Goal: Task Accomplishment & Management: Manage account settings

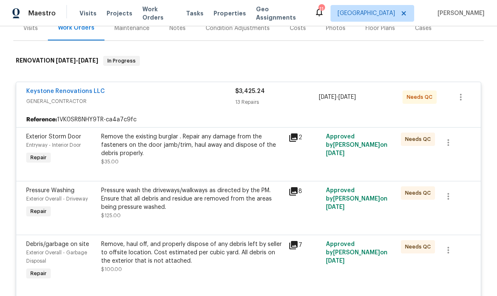
scroll to position [107, 0]
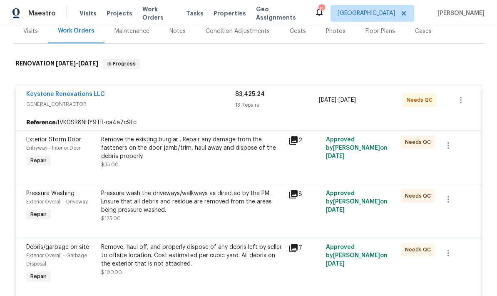
click at [205, 109] on div "Keystone Renovations LLC GENERAL_CONTRACTOR" at bounding box center [130, 100] width 209 height 20
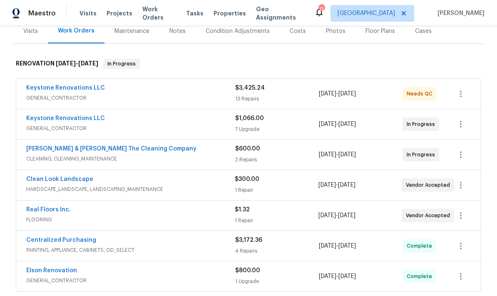
click at [224, 97] on span "GENERAL_CONTRACTOR" at bounding box center [130, 98] width 209 height 8
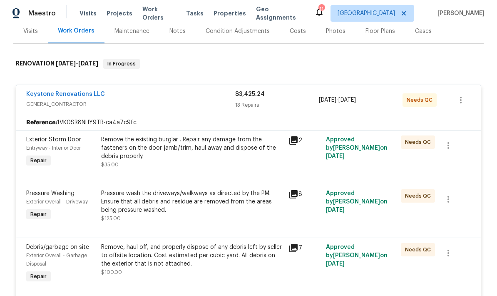
click at [226, 154] on div "Remove the existing burglar . Repair any damage from the fasteners on the door …" at bounding box center [192, 147] width 182 height 25
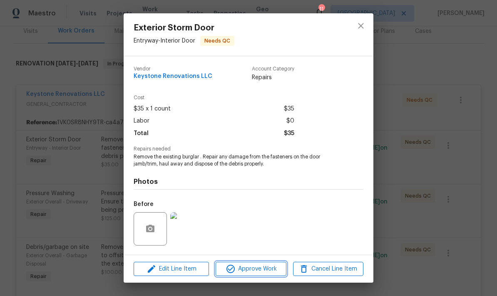
click at [259, 268] on span "Approve Work" at bounding box center [250, 269] width 65 height 10
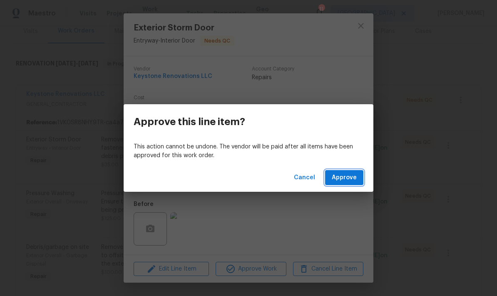
click at [350, 175] on span "Approve" at bounding box center [344, 177] width 25 height 10
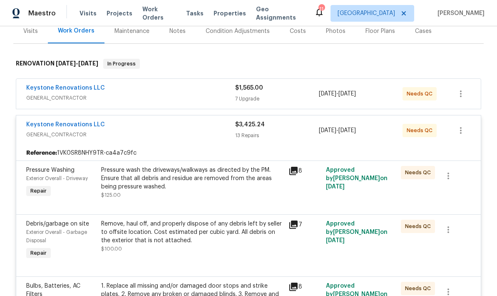
click at [226, 190] on div "Pressure wash the driveways/walkways as directed by the PM. Ensure that all deb…" at bounding box center [192, 178] width 182 height 25
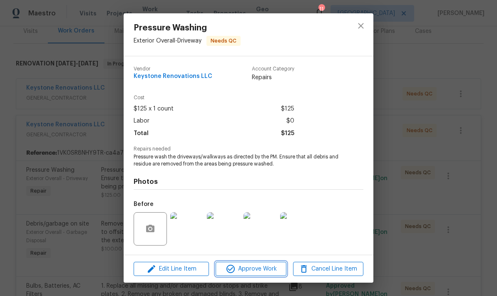
click at [253, 268] on span "Approve Work" at bounding box center [250, 269] width 65 height 10
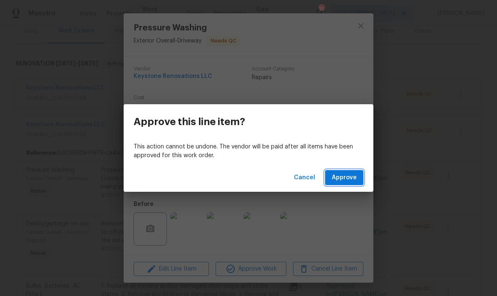
click at [351, 179] on span "Approve" at bounding box center [344, 177] width 25 height 10
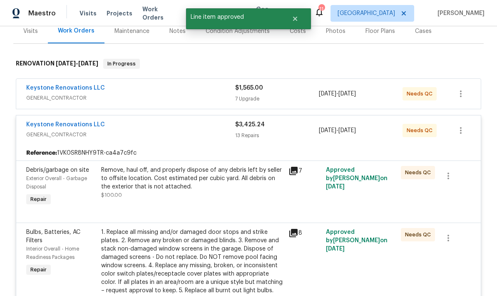
click at [239, 187] on div "Remove, haul off, and properly dispose of any debris left by seller to offsite …" at bounding box center [192, 178] width 182 height 25
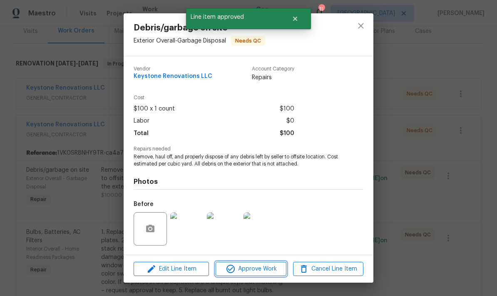
click at [262, 272] on span "Approve Work" at bounding box center [250, 269] width 65 height 10
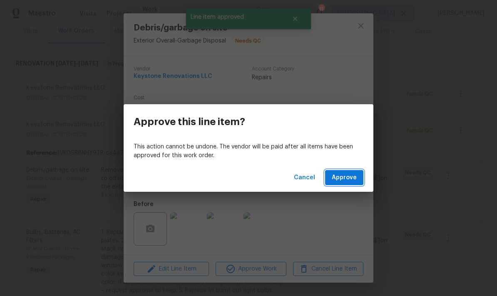
click at [348, 179] on span "Approve" at bounding box center [344, 177] width 25 height 10
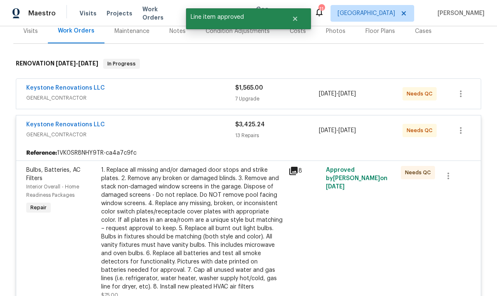
click at [228, 202] on div "1. Replace all missing and/or damaged door stops and strike plates. 2. Remove a…" at bounding box center [192, 228] width 182 height 125
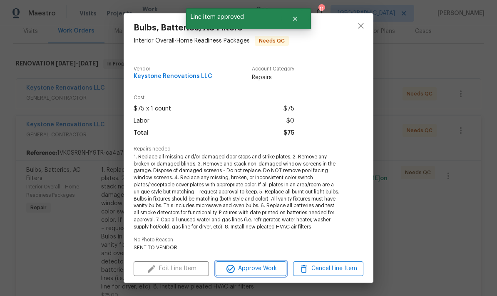
click at [264, 271] on span "Approve Work" at bounding box center [250, 268] width 65 height 10
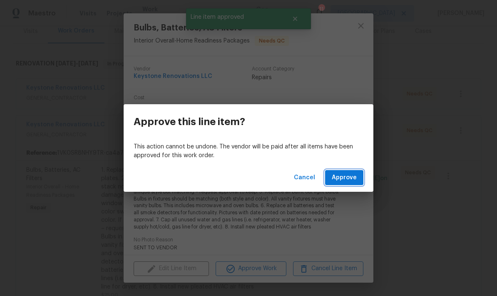
click at [347, 174] on span "Approve" at bounding box center [344, 177] width 25 height 10
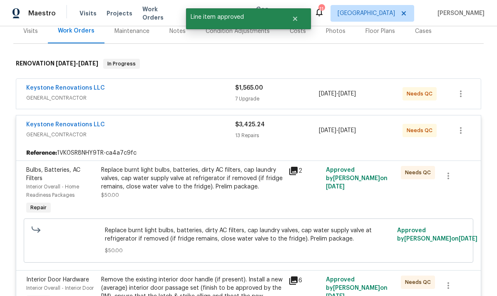
click at [235, 152] on div "Reference: 1VK0SR8NHY9TR-ca4a7c9fc" at bounding box center [248, 152] width 465 height 15
click at [225, 192] on div "Replace burnt light bulbs, batteries, dirty AC filters, cap laundry valves, cap…" at bounding box center [192, 182] width 182 height 33
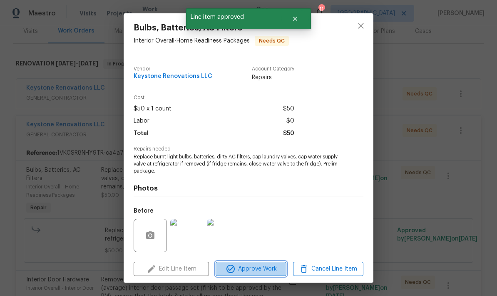
click at [261, 270] on span "Approve Work" at bounding box center [250, 269] width 65 height 10
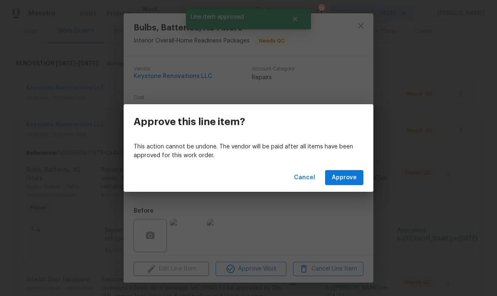
click at [349, 183] on button "Approve" at bounding box center [344, 177] width 38 height 15
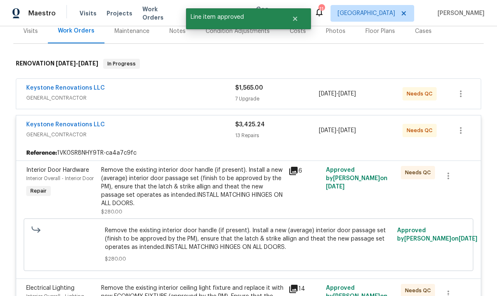
click at [227, 190] on div "Remove the existing interior door handle (if present). Install a new (average) …" at bounding box center [192, 187] width 182 height 42
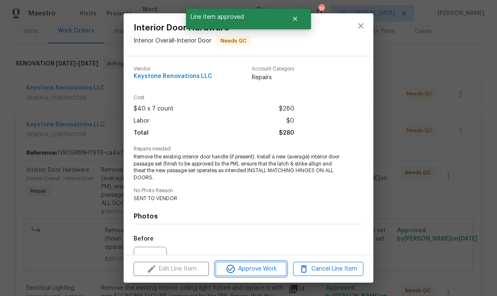
click at [266, 272] on span "Approve Work" at bounding box center [250, 269] width 65 height 10
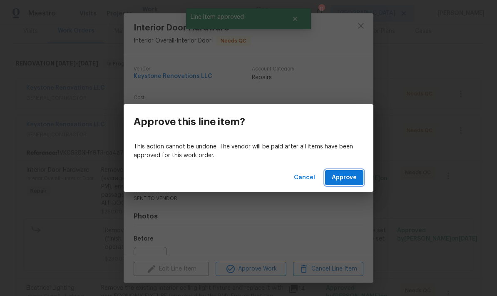
click at [349, 180] on span "Approve" at bounding box center [344, 177] width 25 height 10
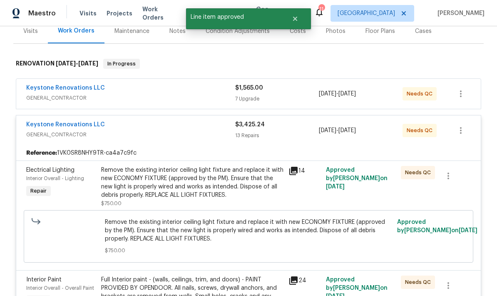
click at [224, 186] on div "Remove the existing interior ceiling light fixture and replace it with new ECON…" at bounding box center [192, 182] width 182 height 33
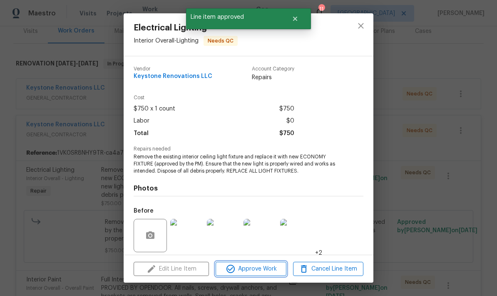
click at [255, 269] on span "Approve Work" at bounding box center [250, 269] width 65 height 10
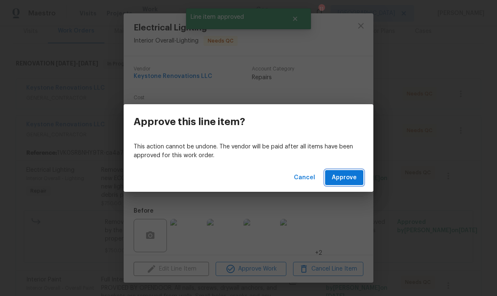
click at [348, 181] on span "Approve" at bounding box center [344, 177] width 25 height 10
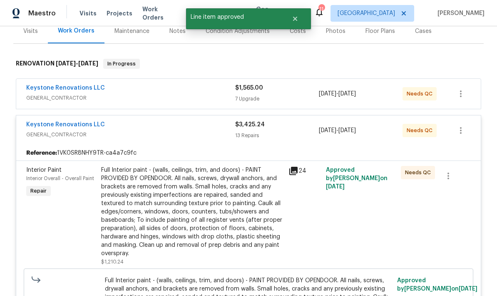
click at [234, 205] on div "Full Interior paint - (walls, ceilings, trim, and doors) - PAINT PROVIDED BY OP…" at bounding box center [192, 212] width 182 height 92
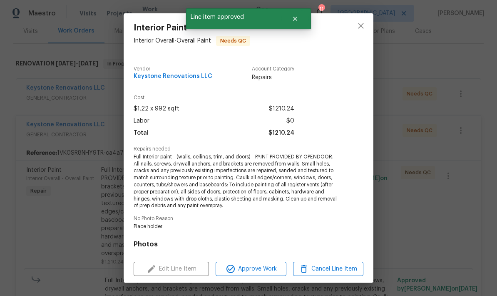
click at [271, 266] on span "Approve Work" at bounding box center [250, 269] width 65 height 10
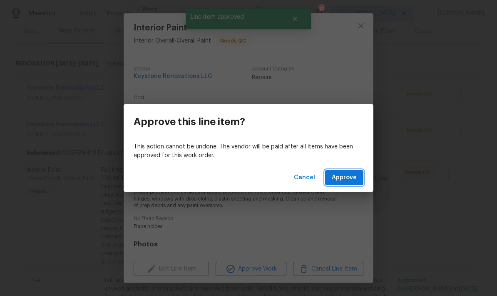
click at [349, 182] on span "Approve" at bounding box center [344, 177] width 25 height 10
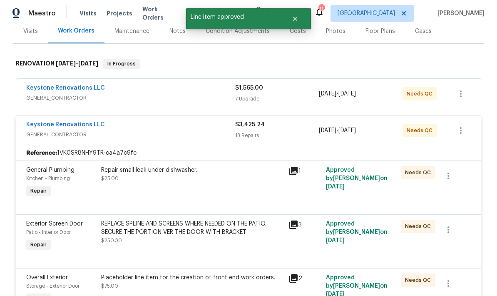
click at [227, 192] on div "Repair small leak under dishwasher. $25.00" at bounding box center [192, 182] width 187 height 38
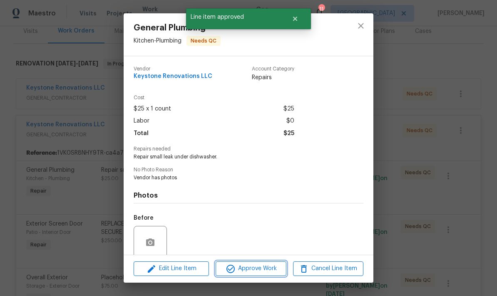
click at [268, 270] on span "Approve Work" at bounding box center [250, 268] width 65 height 10
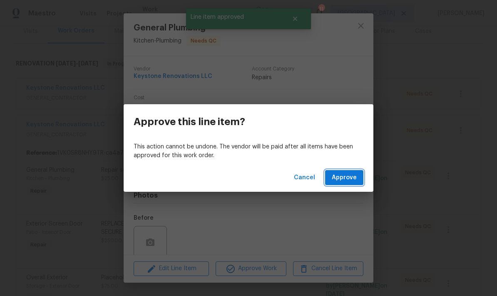
click at [349, 180] on span "Approve" at bounding box center [344, 177] width 25 height 10
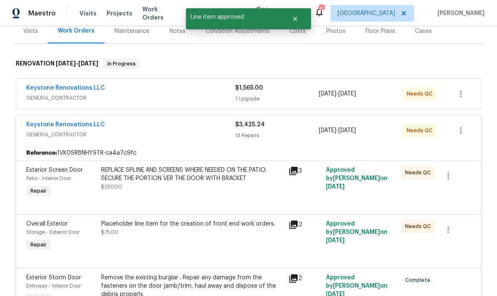
click at [229, 187] on div "REPLACE SPLINE AND SCREENS WHERE NEEDED ON THE PATIO. SECURE THE PORTION VER TH…" at bounding box center [192, 178] width 182 height 25
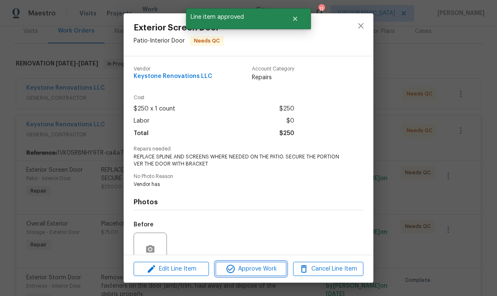
click at [265, 268] on span "Approve Work" at bounding box center [250, 269] width 65 height 10
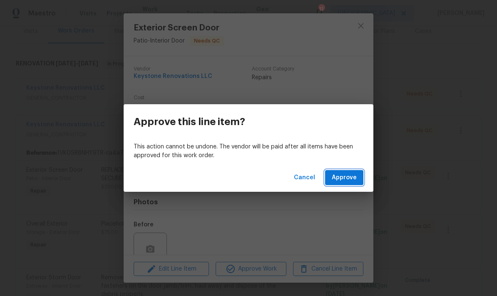
click at [353, 176] on span "Approve" at bounding box center [344, 177] width 25 height 10
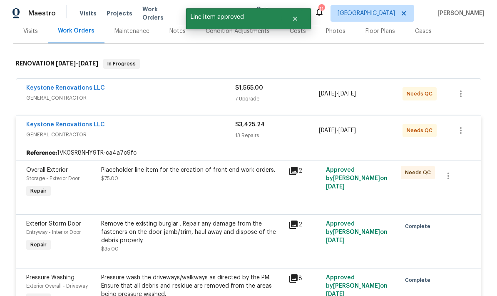
click at [203, 93] on div "Keystone Renovations LLC" at bounding box center [130, 89] width 209 height 10
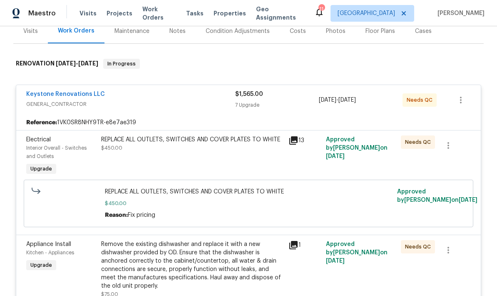
click at [222, 164] on div "REPLACE ALL OUTLETS, SWITCHES AND COVER PLATES TO WHITE $450.00" at bounding box center [192, 156] width 187 height 47
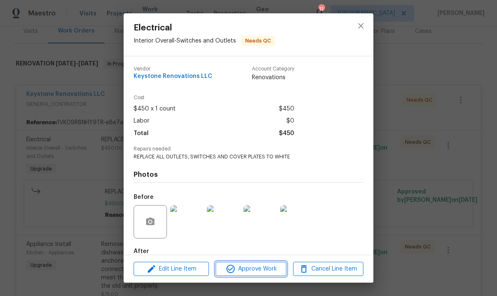
click at [266, 266] on span "Approve Work" at bounding box center [250, 269] width 65 height 10
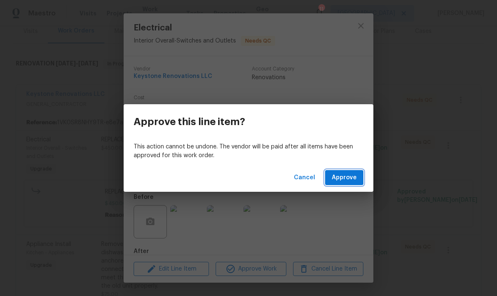
click at [346, 178] on span "Approve" at bounding box center [344, 177] width 25 height 10
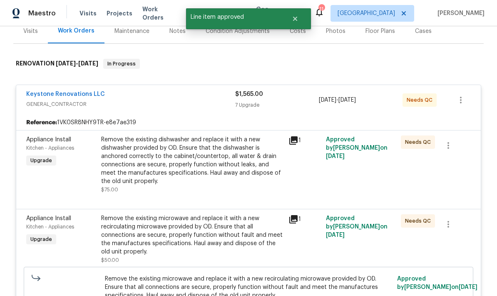
click at [221, 165] on div "Remove the existing dishwasher and replace it with a new dishwasher provided by…" at bounding box center [192, 160] width 182 height 50
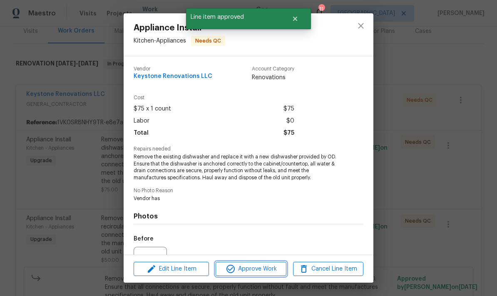
click at [251, 276] on button "Approve Work" at bounding box center [251, 268] width 70 height 15
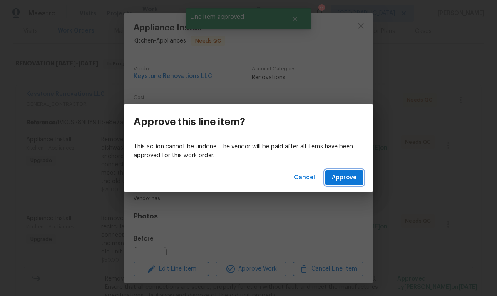
click at [350, 180] on span "Approve" at bounding box center [344, 177] width 25 height 10
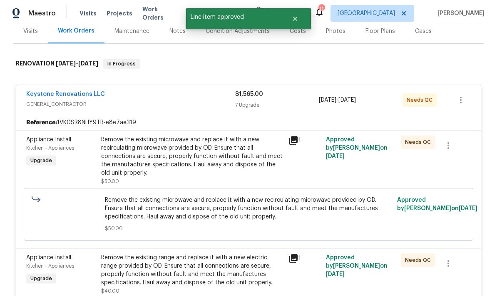
click at [225, 165] on div "Remove the existing microwave and replace it with a new recirculating microwave…" at bounding box center [192, 156] width 182 height 42
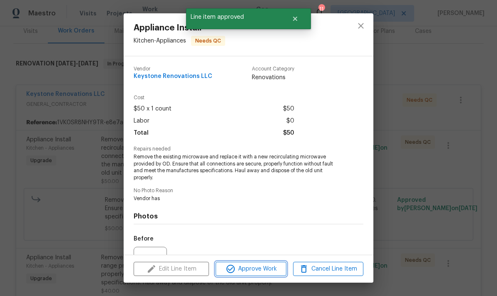
click at [268, 270] on span "Approve Work" at bounding box center [250, 269] width 65 height 10
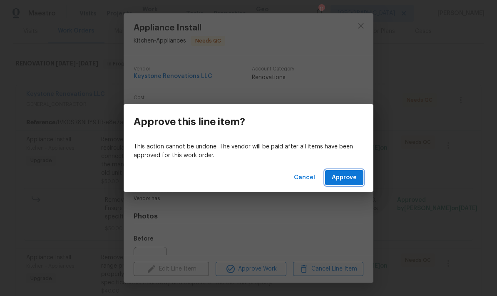
click at [351, 178] on span "Approve" at bounding box center [344, 177] width 25 height 10
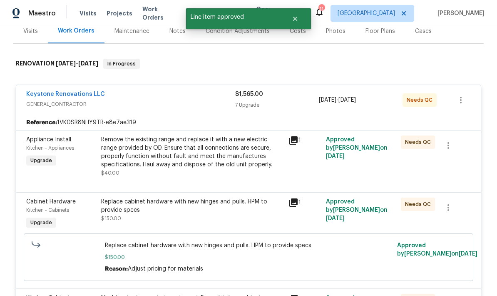
click at [214, 168] on div "Remove the existing range and replace it with a new electric range provided by …" at bounding box center [192, 151] width 182 height 33
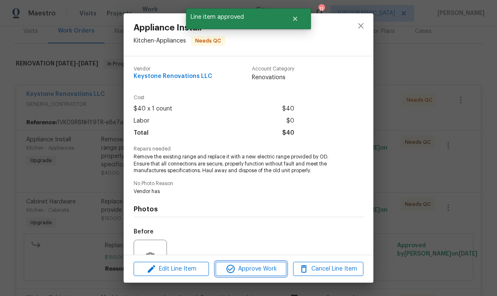
click at [268, 271] on span "Approve Work" at bounding box center [250, 269] width 65 height 10
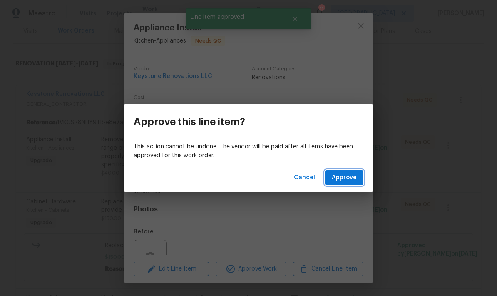
click at [349, 180] on span "Approve" at bounding box center [344, 177] width 25 height 10
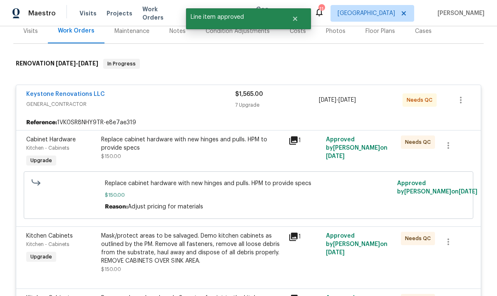
click at [221, 155] on div "Replace cabinet hardware with new hinges and pulls. HPM to provide specs $150.00" at bounding box center [192, 147] width 182 height 25
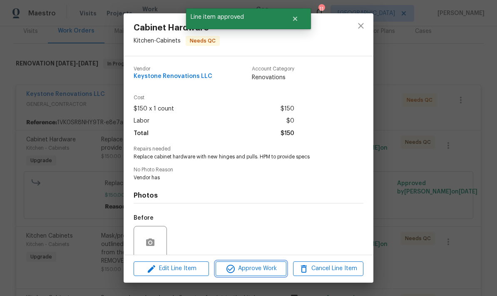
click at [266, 270] on span "Approve Work" at bounding box center [250, 268] width 65 height 10
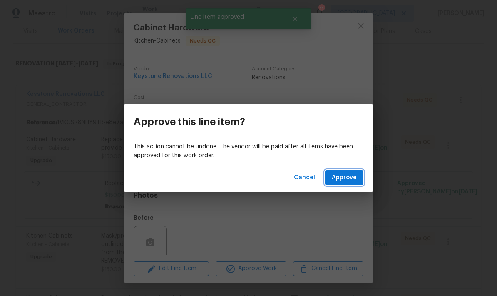
click at [348, 179] on span "Approve" at bounding box center [344, 177] width 25 height 10
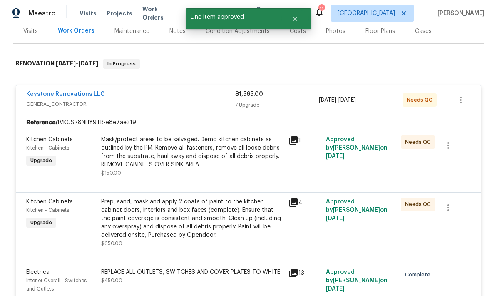
click at [216, 176] on div "Mask/protect areas to be salvaged. Demo kitchen cabinets as outlined by the PM.…" at bounding box center [192, 156] width 182 height 42
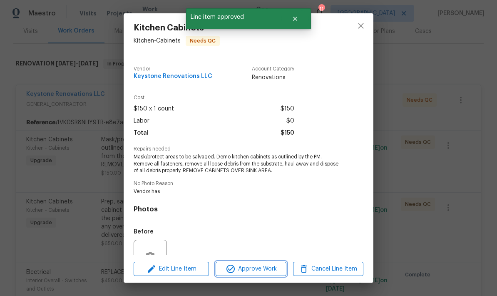
click at [266, 272] on span "Approve Work" at bounding box center [250, 269] width 65 height 10
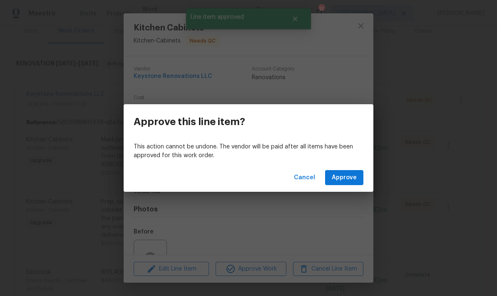
click at [346, 179] on span "Approve" at bounding box center [344, 177] width 25 height 10
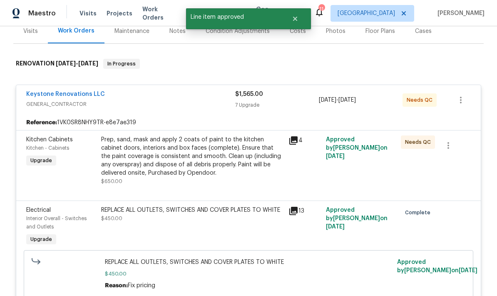
click at [215, 181] on div "Prep, sand, mask and apply 2 coats of paint to the kitchen cabinet doors, inter…" at bounding box center [192, 160] width 182 height 50
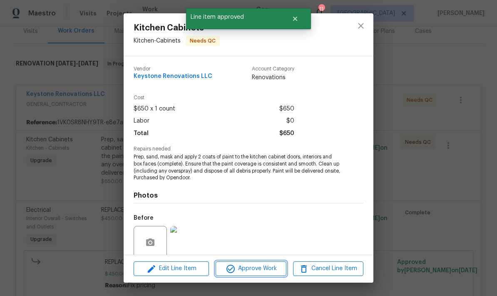
click at [265, 271] on span "Approve Work" at bounding box center [250, 268] width 65 height 10
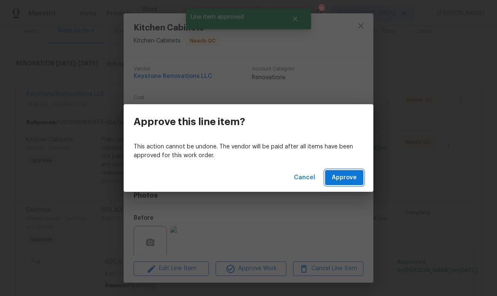
click at [339, 184] on button "Approve" at bounding box center [344, 177] width 38 height 15
click at [342, 186] on div "Cancel Loading..." at bounding box center [249, 177] width 250 height 29
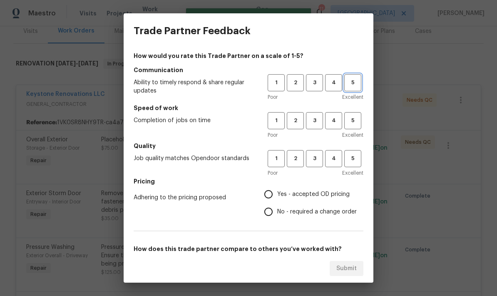
click at [357, 78] on span "5" at bounding box center [352, 83] width 15 height 10
click at [360, 117] on span "5" at bounding box center [352, 121] width 15 height 10
click at [358, 158] on span "5" at bounding box center [352, 159] width 15 height 10
click at [267, 194] on input "Yes - accepted OD pricing" at bounding box center [268, 193] width 17 height 17
radio input "true"
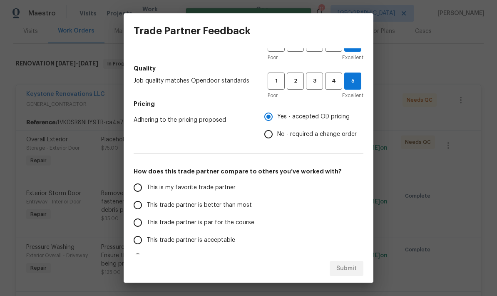
scroll to position [120, 0]
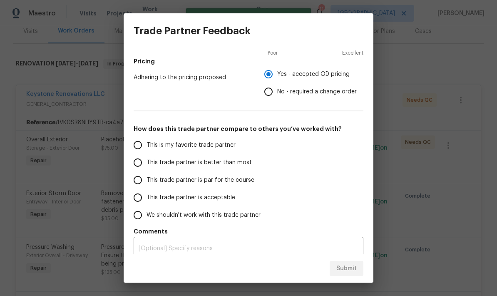
click at [142, 166] on input "This trade partner is better than most" at bounding box center [137, 162] width 17 height 17
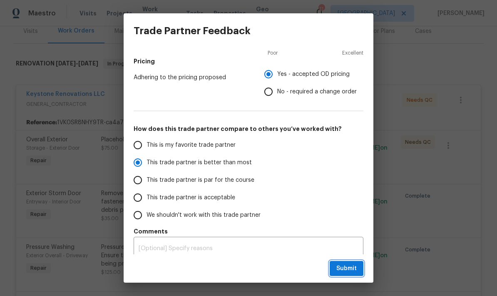
click at [338, 264] on span "Submit" at bounding box center [346, 268] width 20 height 10
radio input "true"
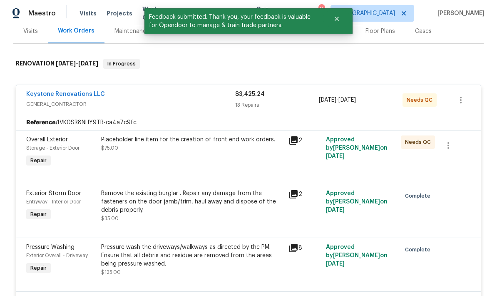
click at [217, 169] on div "Placeholder line item for the creation of front end work orders. $75.00" at bounding box center [192, 152] width 187 height 38
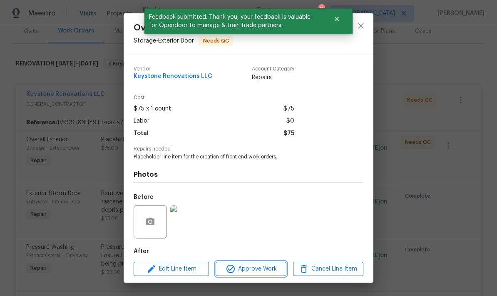
click at [262, 267] on span "Approve Work" at bounding box center [250, 269] width 65 height 10
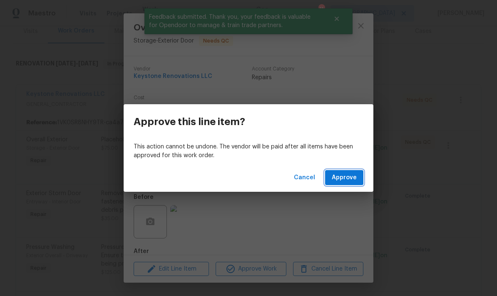
click at [352, 176] on span "Approve" at bounding box center [344, 177] width 25 height 10
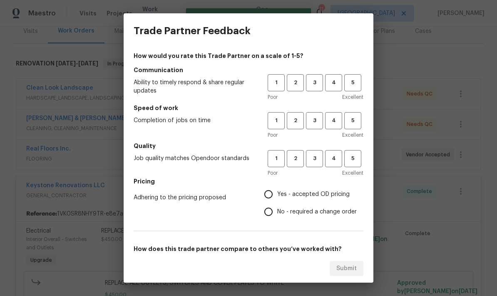
click at [357, 80] on span "5" at bounding box center [352, 83] width 15 height 10
click at [357, 121] on span "5" at bounding box center [352, 121] width 15 height 10
click at [354, 159] on span "5" at bounding box center [352, 159] width 15 height 10
click at [270, 194] on input "Yes - accepted OD pricing" at bounding box center [268, 193] width 17 height 17
radio input "true"
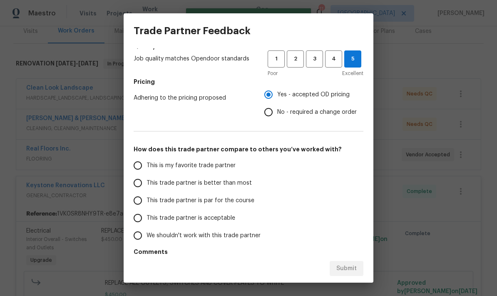
scroll to position [100, 0]
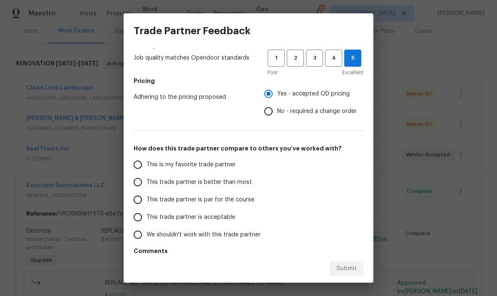
click at [141, 185] on input "This trade partner is better than most" at bounding box center [137, 181] width 17 height 17
click at [346, 270] on span "Submit" at bounding box center [346, 268] width 20 height 10
radio input "true"
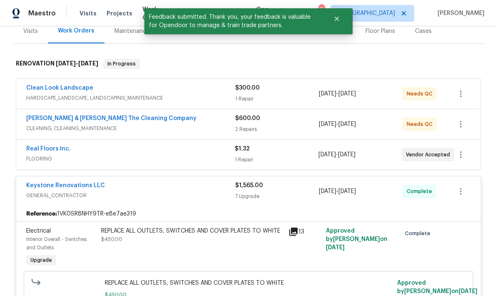
click at [205, 128] on span "CLEANING, CLEANING_MAINTENANCE" at bounding box center [130, 128] width 209 height 8
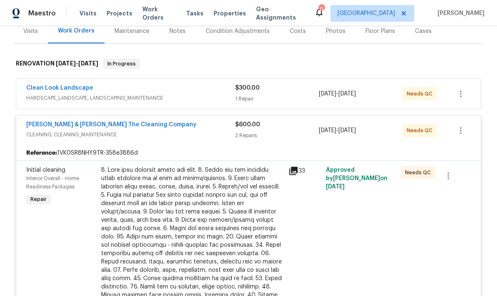
click at [249, 239] on div at bounding box center [192, 257] width 182 height 183
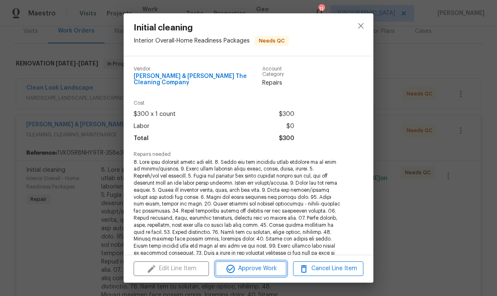
click at [260, 270] on span "Approve Work" at bounding box center [250, 268] width 65 height 10
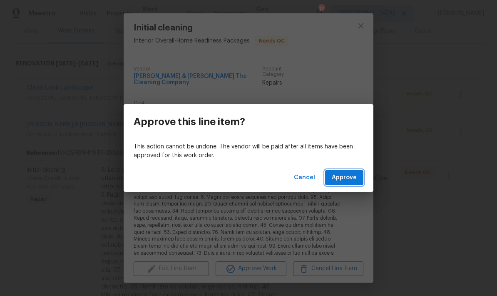
click at [348, 178] on span "Approve" at bounding box center [344, 177] width 25 height 10
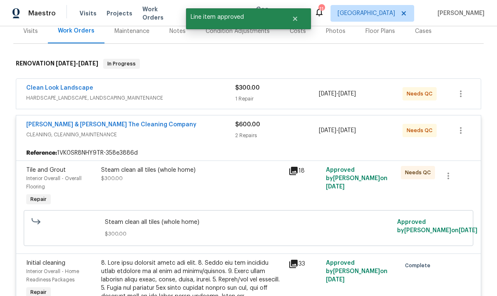
click at [226, 182] on div "Steam clean all tiles (whole home) $300.00" at bounding box center [192, 174] width 182 height 17
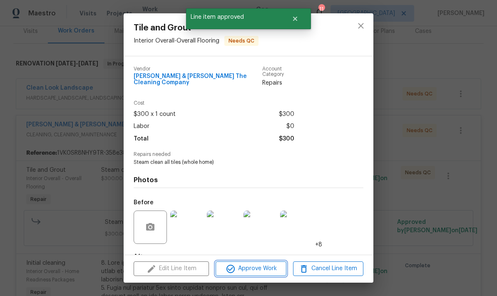
click at [262, 272] on span "Approve Work" at bounding box center [250, 268] width 65 height 10
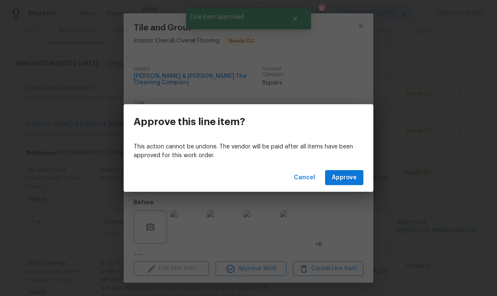
click at [350, 179] on span "Approve" at bounding box center [344, 177] width 25 height 10
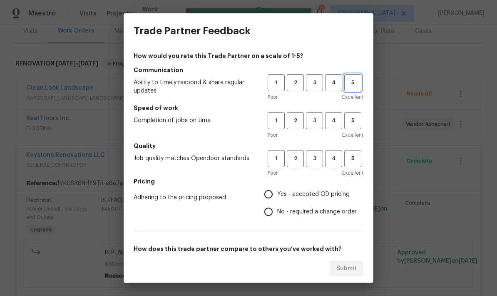
click at [353, 83] on span "5" at bounding box center [352, 83] width 15 height 10
click at [354, 119] on span "5" at bounding box center [352, 121] width 15 height 10
click at [353, 162] on span "5" at bounding box center [352, 159] width 15 height 10
click at [273, 194] on input "Yes - accepted OD pricing" at bounding box center [268, 193] width 17 height 17
radio input "true"
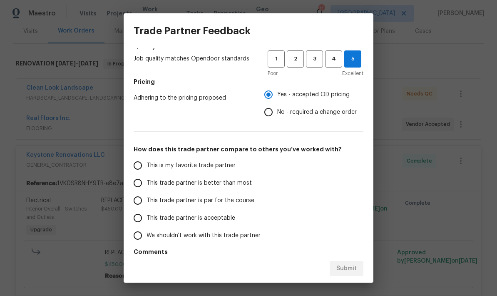
scroll to position [100, 0]
click at [138, 182] on input "This trade partner is better than most" at bounding box center [137, 182] width 17 height 17
click at [348, 269] on span "Submit" at bounding box center [346, 268] width 20 height 10
radio input "true"
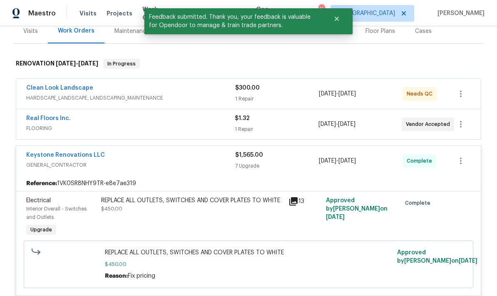
click at [210, 94] on span "HARDSCAPE_LANDSCAPE, LANDSCAPING_MAINTENANCE" at bounding box center [130, 98] width 209 height 8
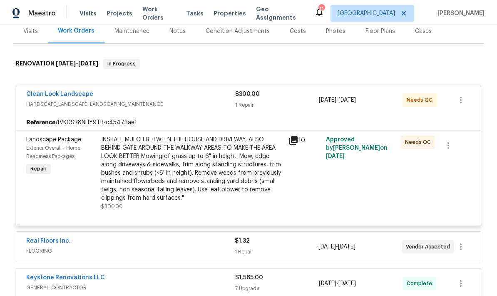
click at [236, 180] on div "INSTALL MULCH BETWEEN THE HOUSE AND DRIVEWAY, ALSO BEHIND GATE AROUND THE WALKW…" at bounding box center [192, 168] width 182 height 67
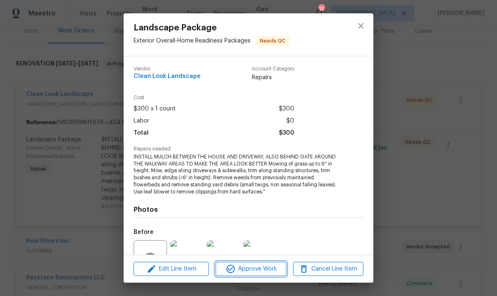
click at [263, 272] on span "Approve Work" at bounding box center [250, 269] width 65 height 10
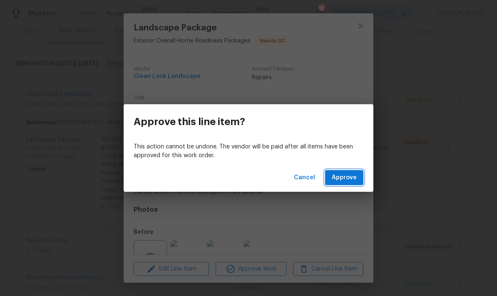
click at [348, 177] on span "Approve" at bounding box center [344, 177] width 25 height 10
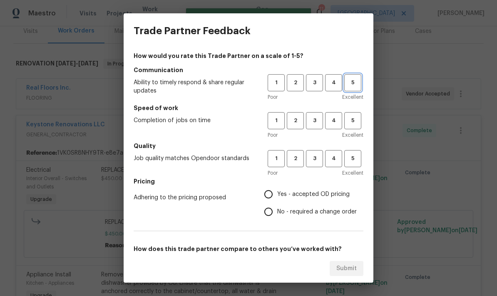
click at [346, 78] on span "5" at bounding box center [352, 83] width 15 height 10
click at [355, 158] on span "5" at bounding box center [352, 159] width 15 height 10
click at [353, 121] on span "5" at bounding box center [352, 121] width 15 height 10
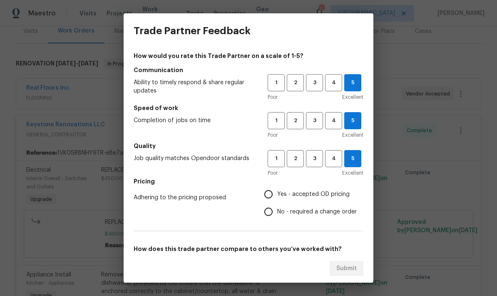
click at [269, 196] on input "Yes - accepted OD pricing" at bounding box center [268, 193] width 17 height 17
radio input "true"
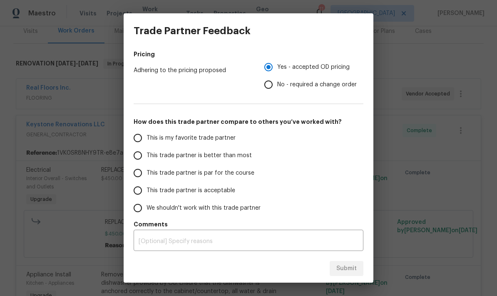
scroll to position [127, 0]
click at [139, 174] on input "This trade partner is par for the course" at bounding box center [137, 172] width 17 height 17
click at [354, 272] on span "Submit" at bounding box center [346, 268] width 20 height 10
radio input "true"
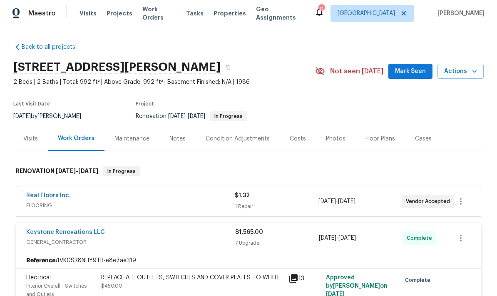
scroll to position [0, 0]
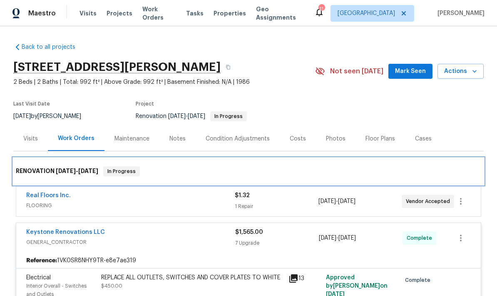
click at [179, 170] on div "RENOVATION 8/5/25 - 8/13/25 In Progress" at bounding box center [248, 171] width 465 height 10
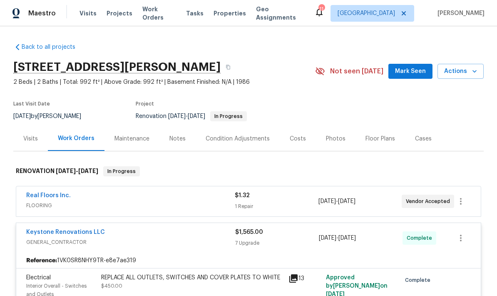
click at [334, 139] on div "Photos" at bounding box center [336, 138] width 20 height 8
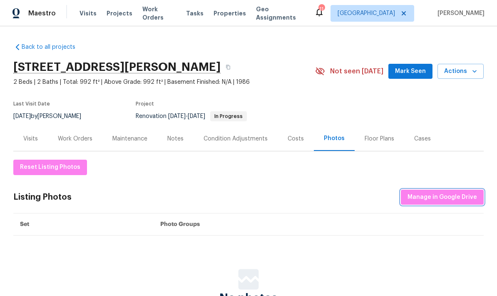
click at [451, 197] on span "Manage in Google Drive" at bounding box center [443, 197] width 70 height 10
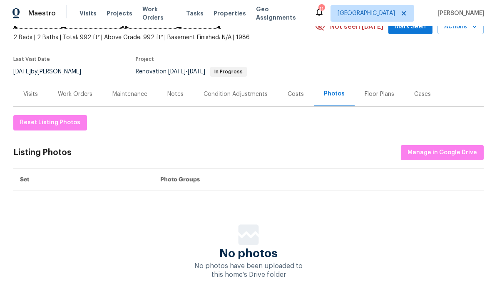
scroll to position [44, 0]
click at [438, 154] on span "Manage in Google Drive" at bounding box center [443, 153] width 70 height 10
click at [47, 118] on span "Reset Listing Photos" at bounding box center [50, 123] width 60 height 10
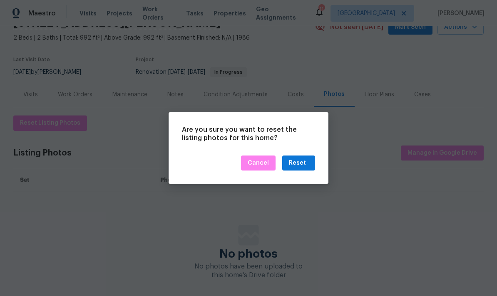
click at [231, 227] on div at bounding box center [248, 148] width 497 height 296
click at [252, 230] on div at bounding box center [248, 148] width 497 height 296
click at [259, 247] on div at bounding box center [248, 148] width 497 height 296
click at [259, 235] on div at bounding box center [248, 148] width 497 height 296
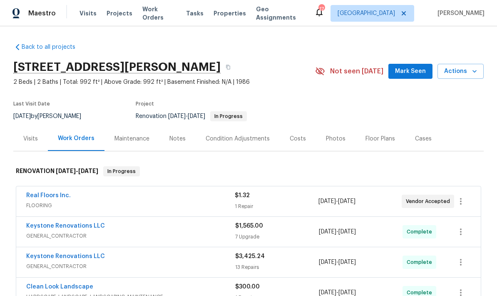
click at [336, 142] on div "Photos" at bounding box center [336, 138] width 20 height 8
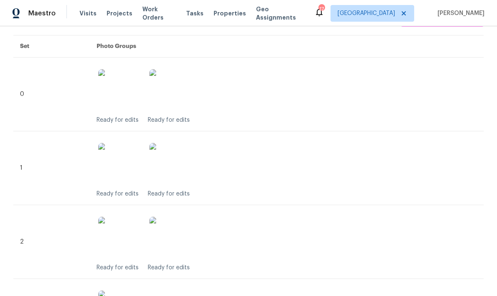
scroll to position [132, 0]
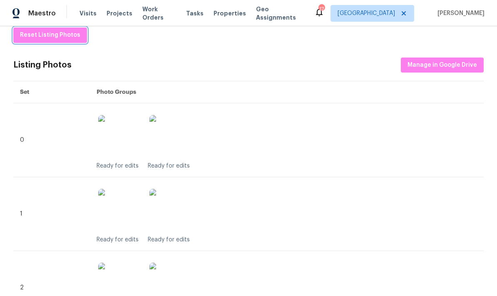
click at [72, 37] on span "Reset Listing Photos" at bounding box center [50, 35] width 60 height 10
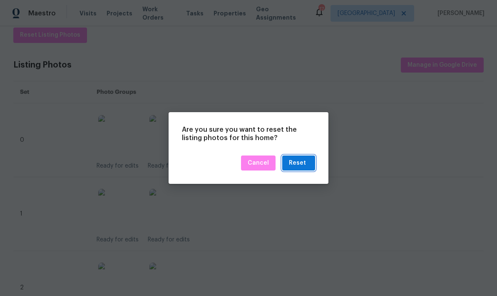
click at [297, 163] on div "Reset" at bounding box center [297, 163] width 17 height 10
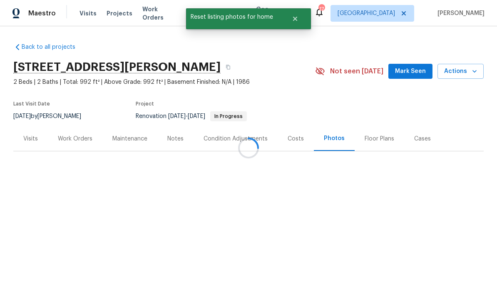
scroll to position [0, 0]
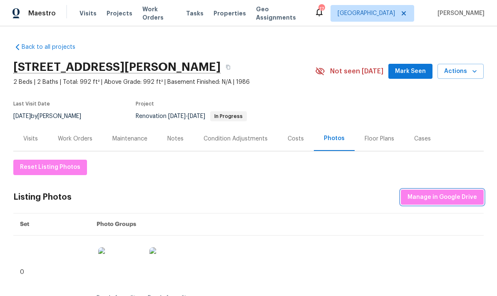
click at [437, 196] on span "Manage in Google Drive" at bounding box center [443, 197] width 70 height 10
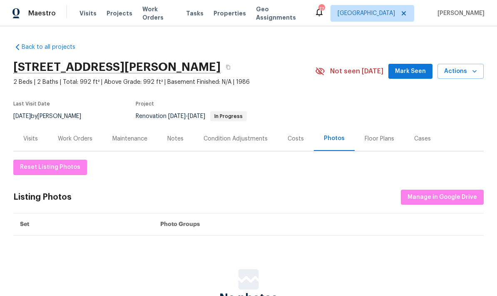
click at [412, 64] on button "Mark Seen" at bounding box center [410, 71] width 44 height 15
